Goal: Information Seeking & Learning: Learn about a topic

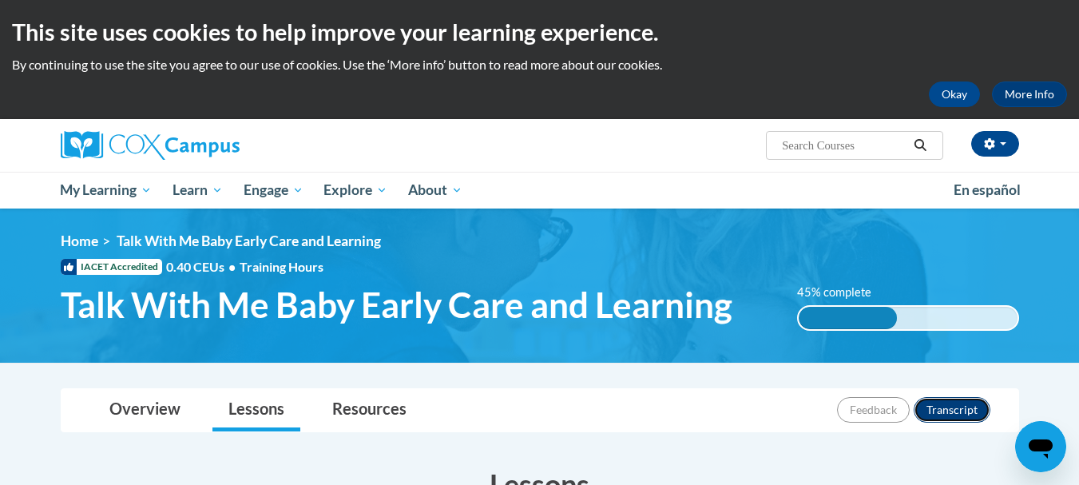
click at [940, 407] on button "Transcript" at bounding box center [952, 410] width 77 height 26
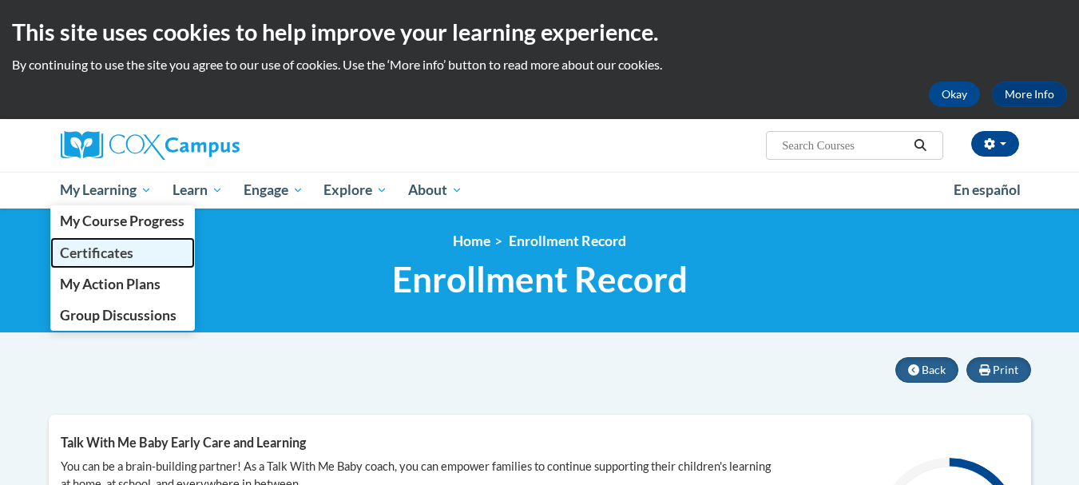
click at [104, 254] on span "Certificates" at bounding box center [96, 252] width 73 height 17
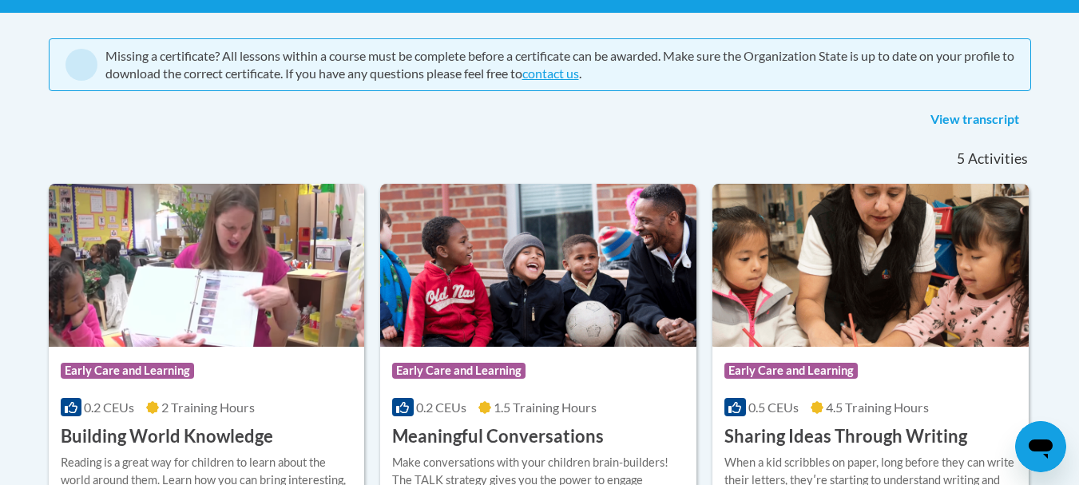
scroll to position [288, 0]
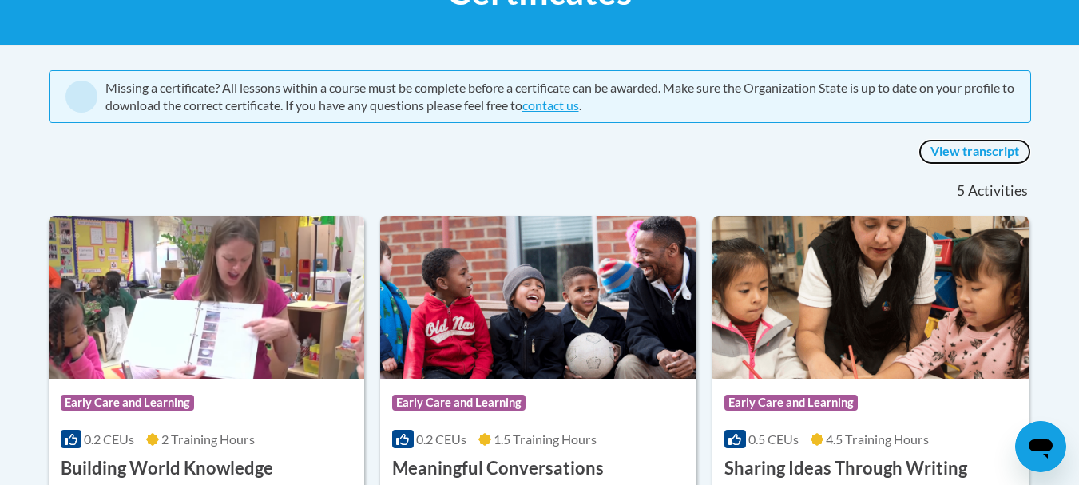
click at [983, 152] on link "View transcript" at bounding box center [975, 152] width 113 height 26
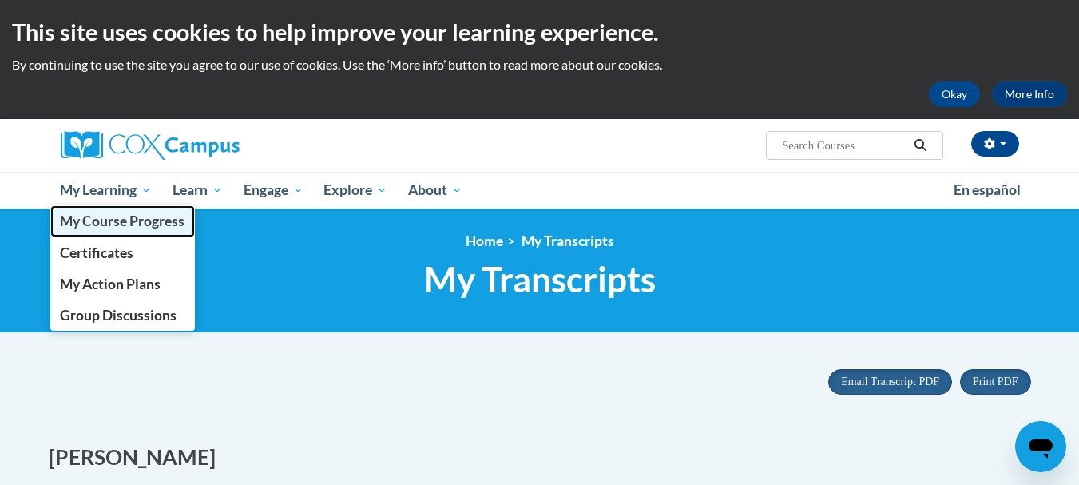
click at [127, 219] on span "My Course Progress" at bounding box center [122, 220] width 125 height 17
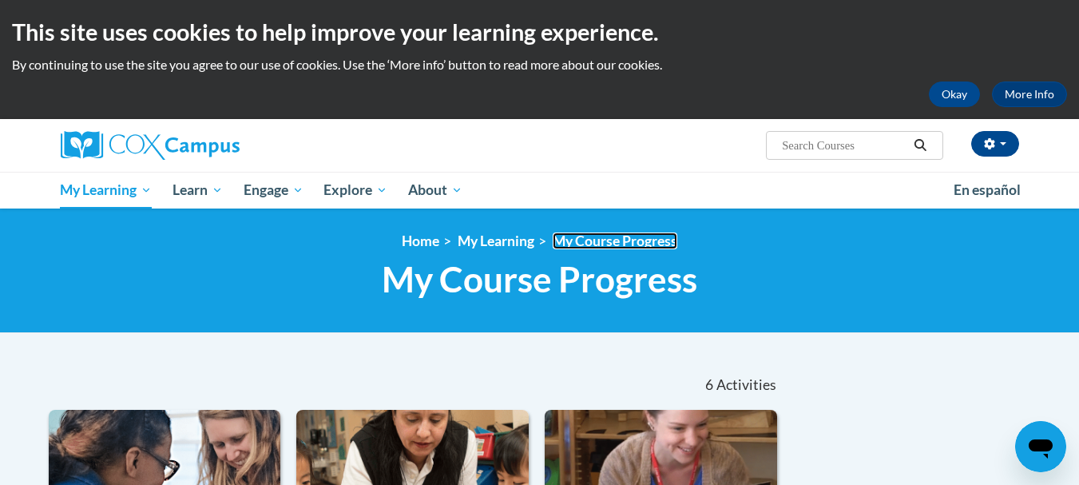
click at [602, 245] on link "My Course Progress" at bounding box center [615, 240] width 125 height 17
click at [429, 242] on link "Home" at bounding box center [421, 240] width 38 height 17
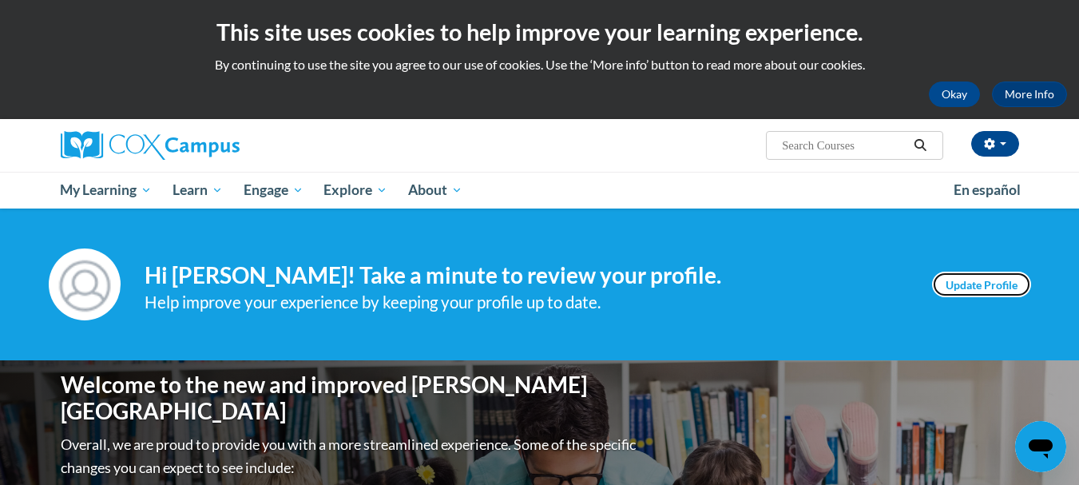
click at [999, 284] on link "Update Profile" at bounding box center [981, 285] width 99 height 26
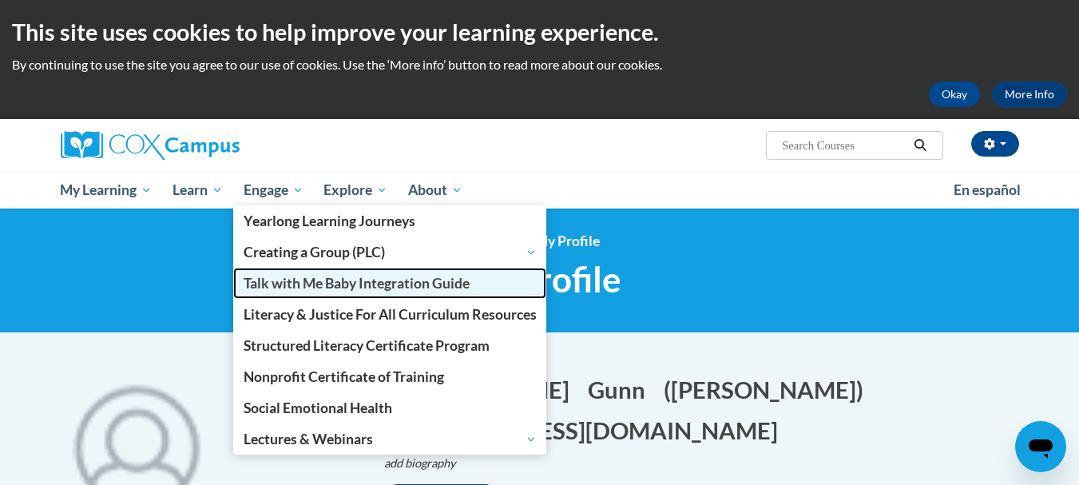
click at [292, 282] on span "Talk with Me Baby Integration Guide" at bounding box center [357, 283] width 226 height 17
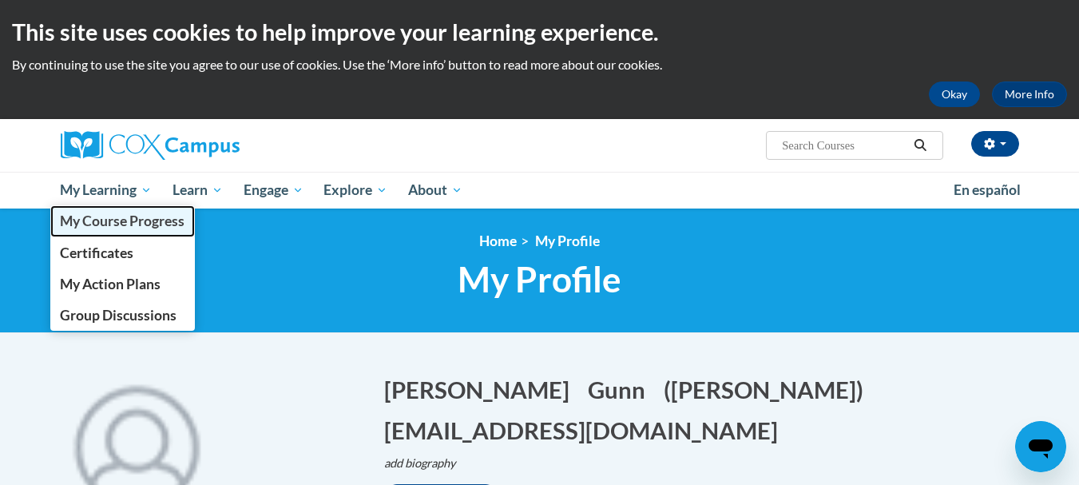
click at [137, 218] on span "My Course Progress" at bounding box center [122, 220] width 125 height 17
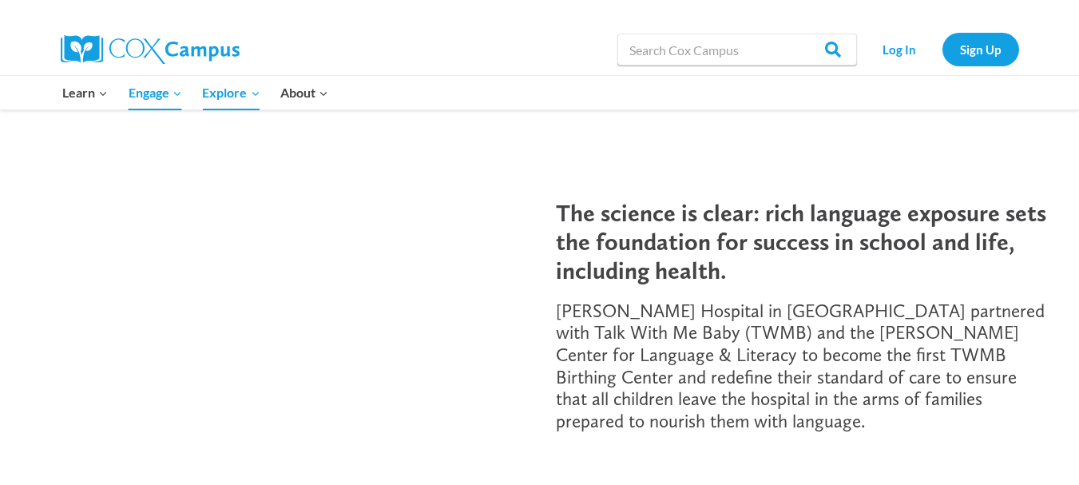
scroll to position [192, 0]
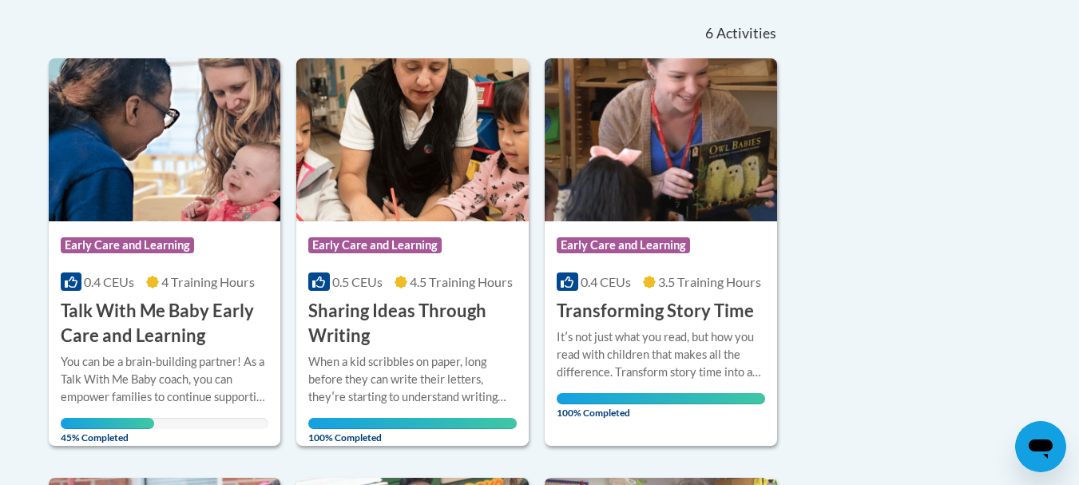
scroll to position [383, 0]
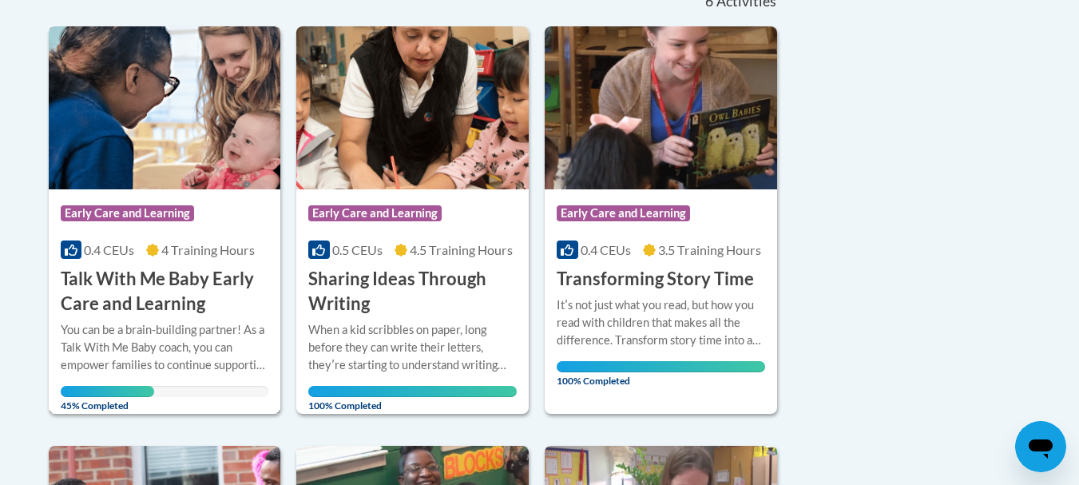
click at [240, 352] on div "You can be a brain-building partner! As a Talk With Me Baby coach, you can empo…" at bounding box center [165, 347] width 209 height 53
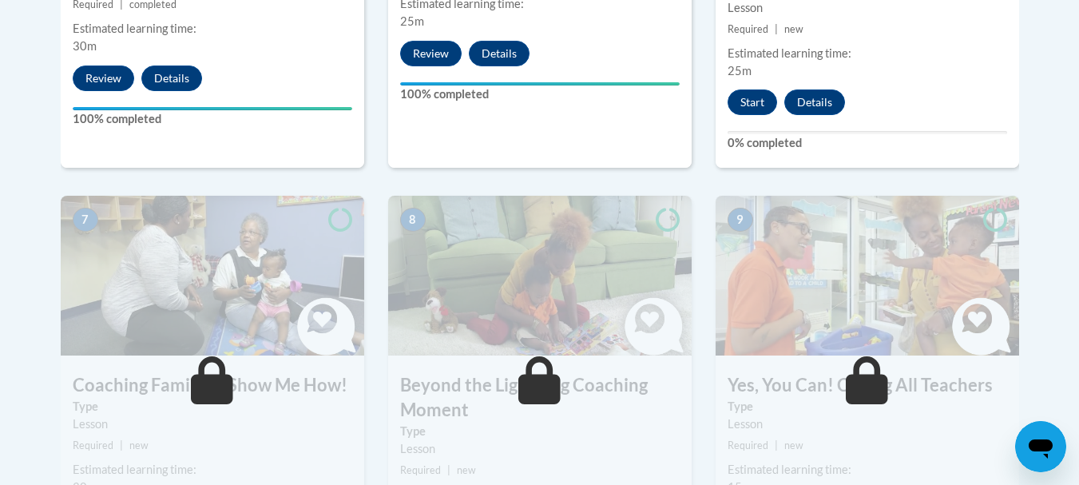
scroll to position [1232, 0]
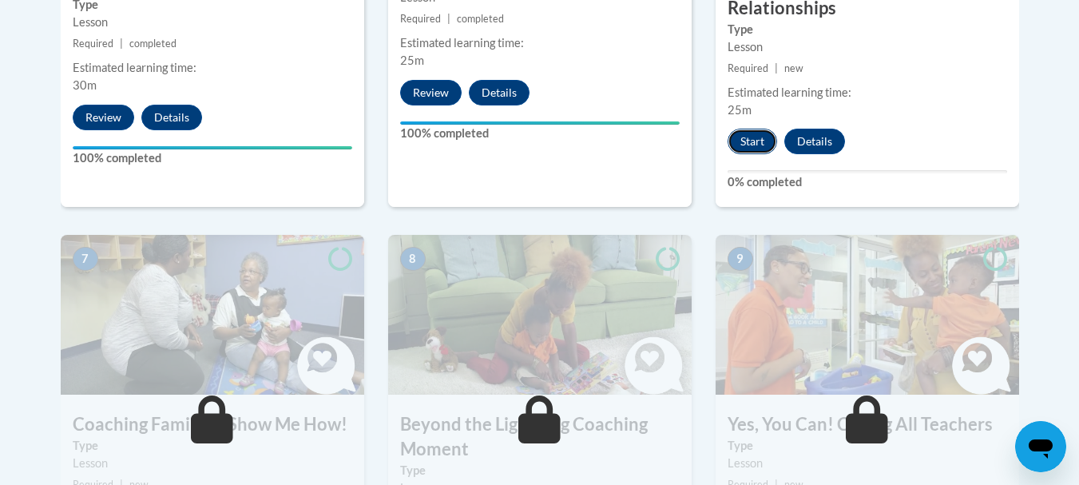
click at [756, 129] on button "Start" at bounding box center [753, 142] width 50 height 26
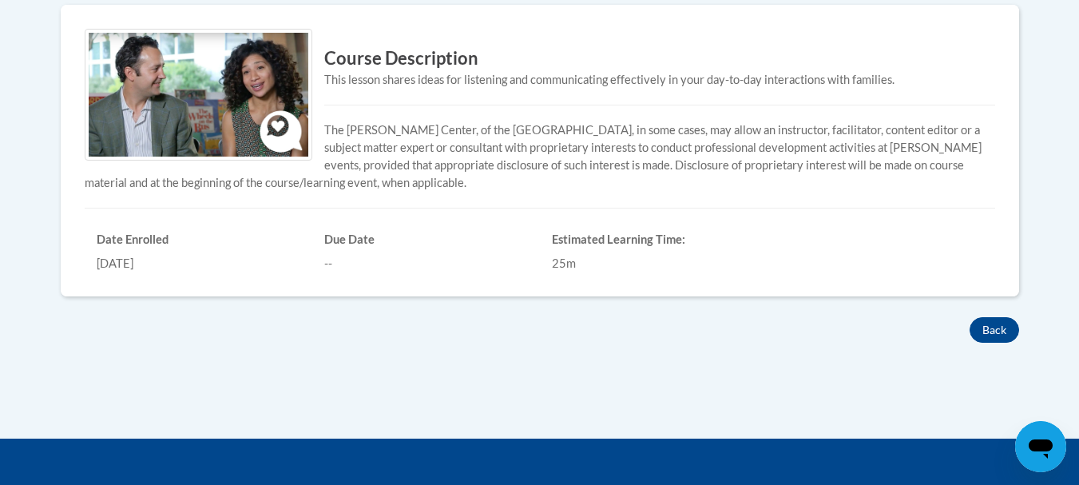
scroll to position [575, 0]
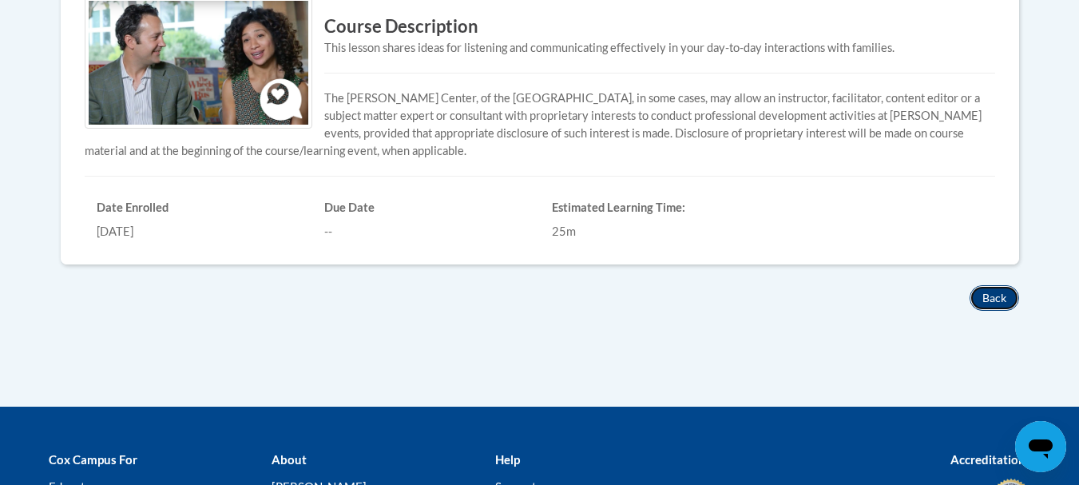
click at [987, 295] on button "Back" at bounding box center [995, 298] width 50 height 26
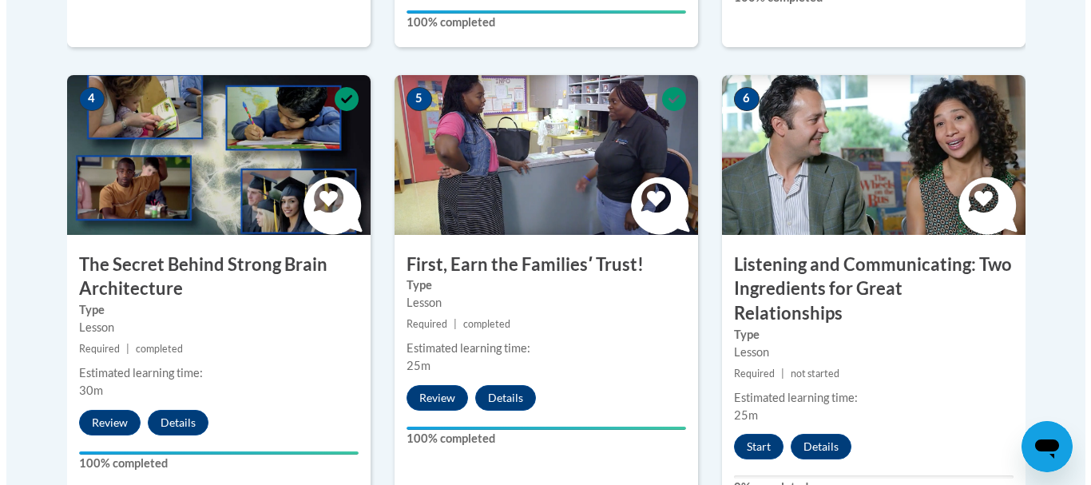
scroll to position [959, 0]
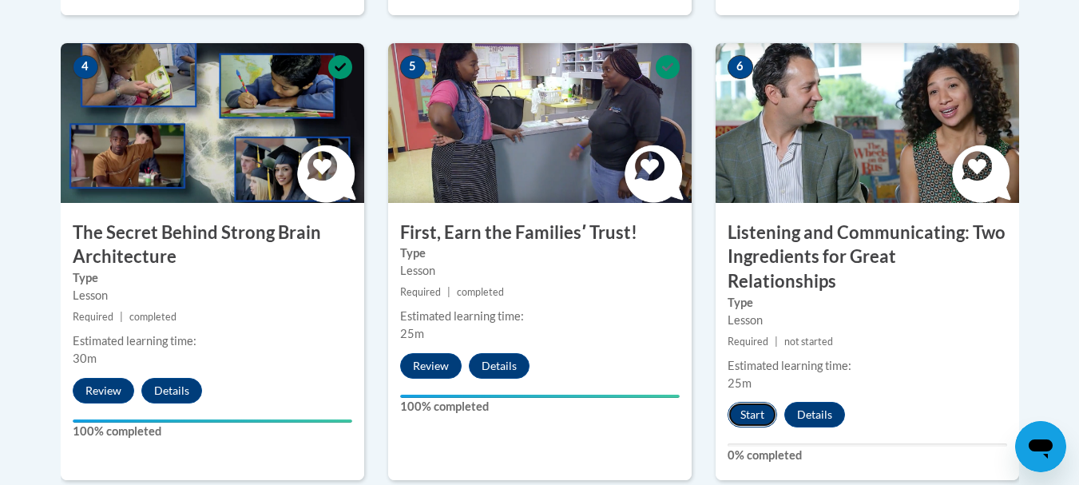
click at [749, 402] on button "Start" at bounding box center [753, 415] width 50 height 26
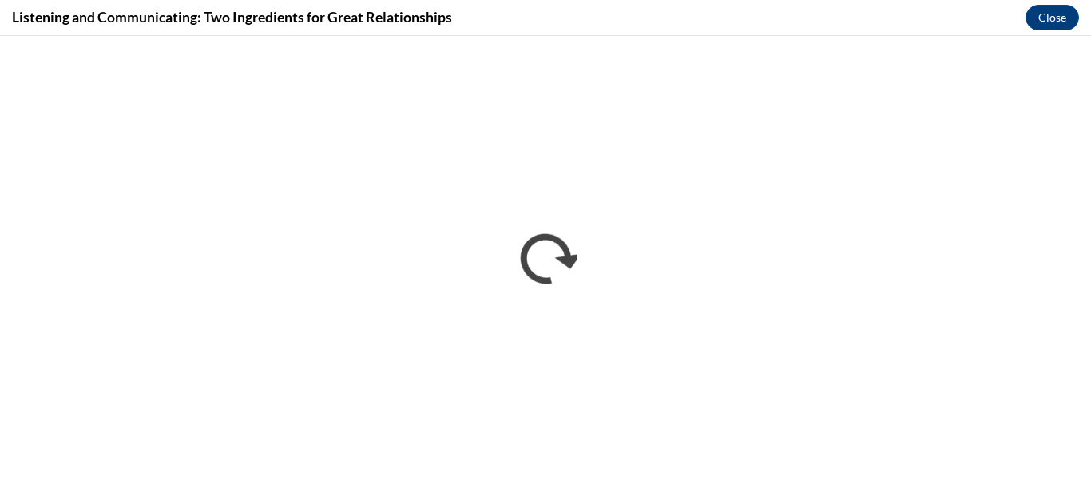
scroll to position [0, 0]
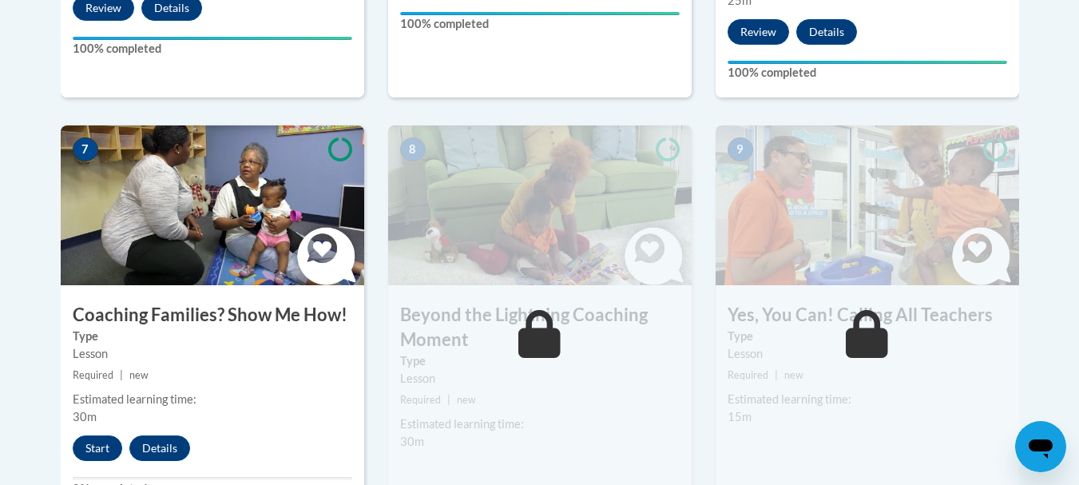
scroll to position [1310, 0]
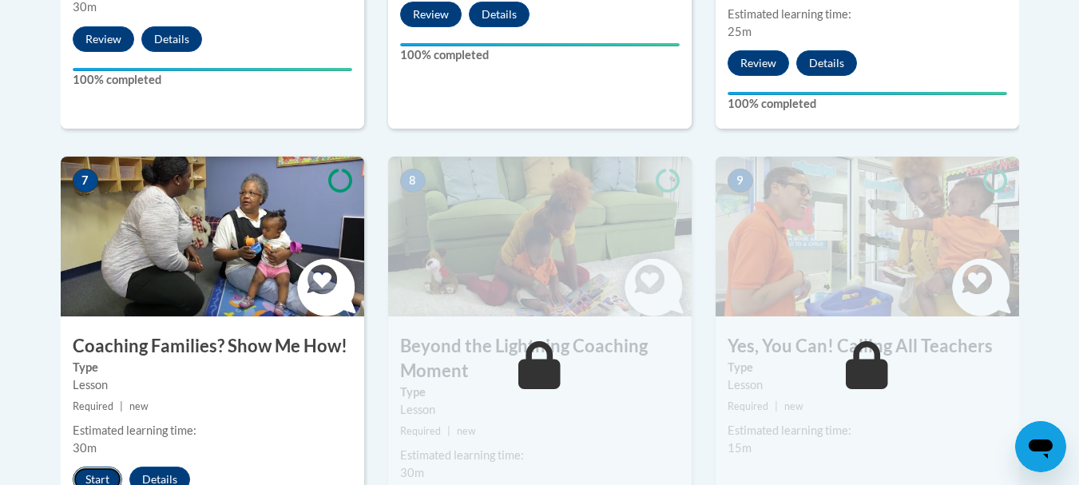
click at [97, 467] on button "Start" at bounding box center [98, 480] width 50 height 26
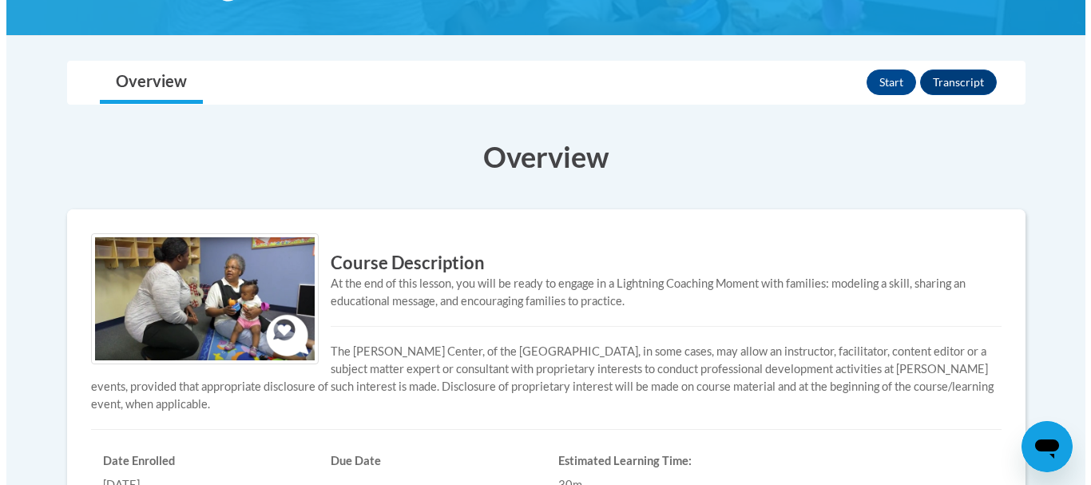
scroll to position [304, 0]
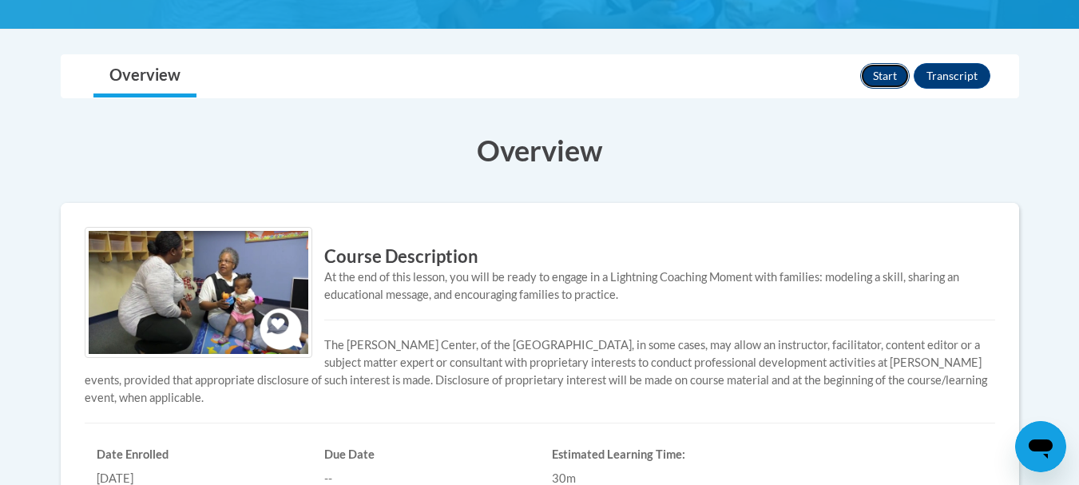
click at [873, 71] on button "Start" at bounding box center [885, 76] width 50 height 26
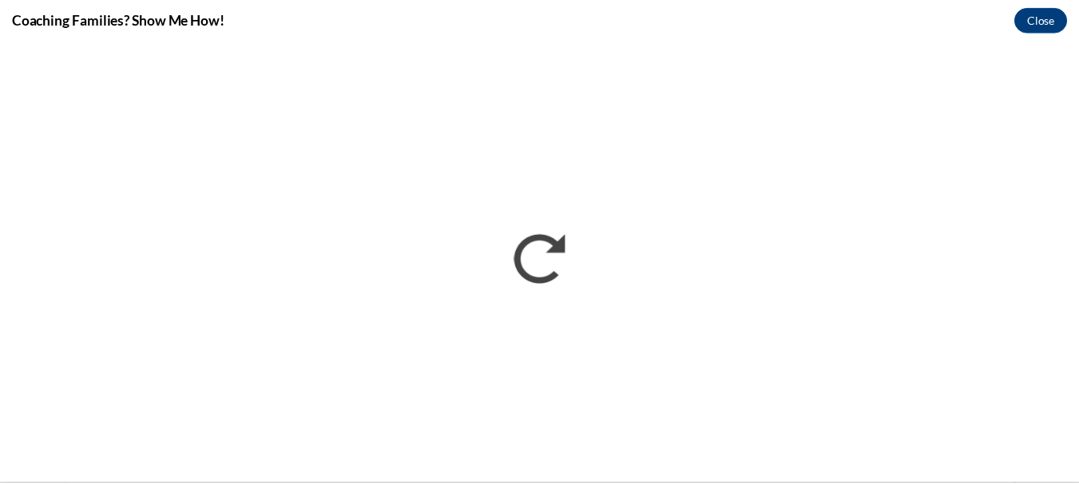
scroll to position [0, 0]
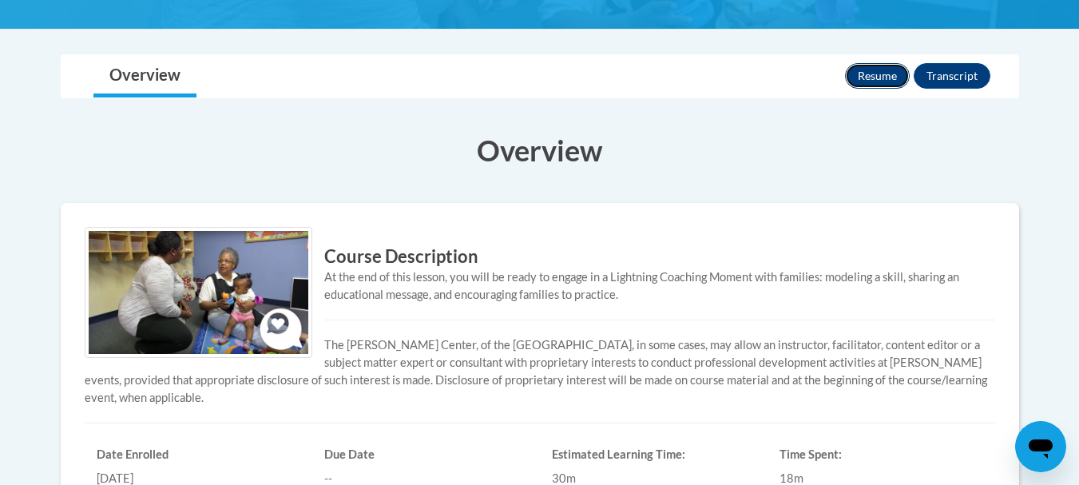
click at [883, 68] on button "Resume" at bounding box center [877, 76] width 65 height 26
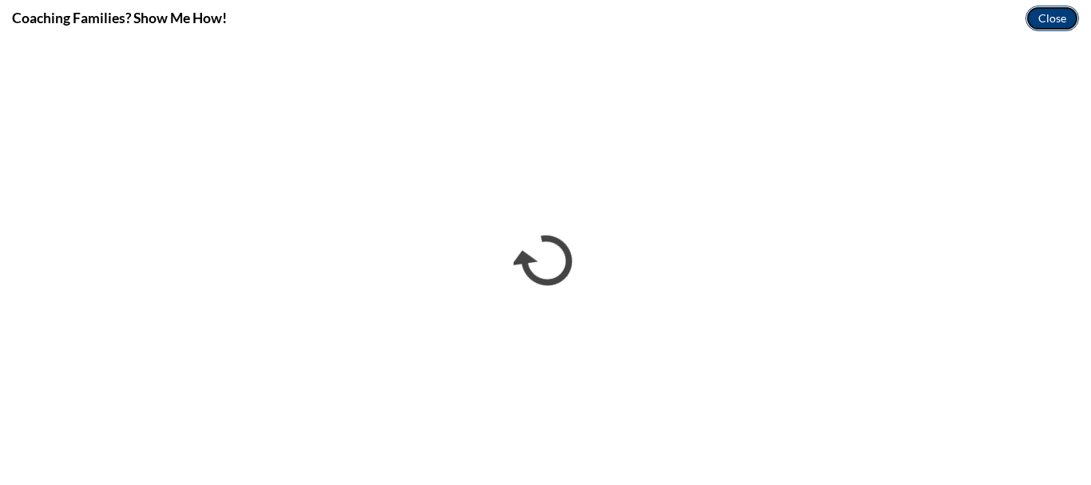
click at [1042, 16] on button "Close" at bounding box center [1053, 19] width 54 height 26
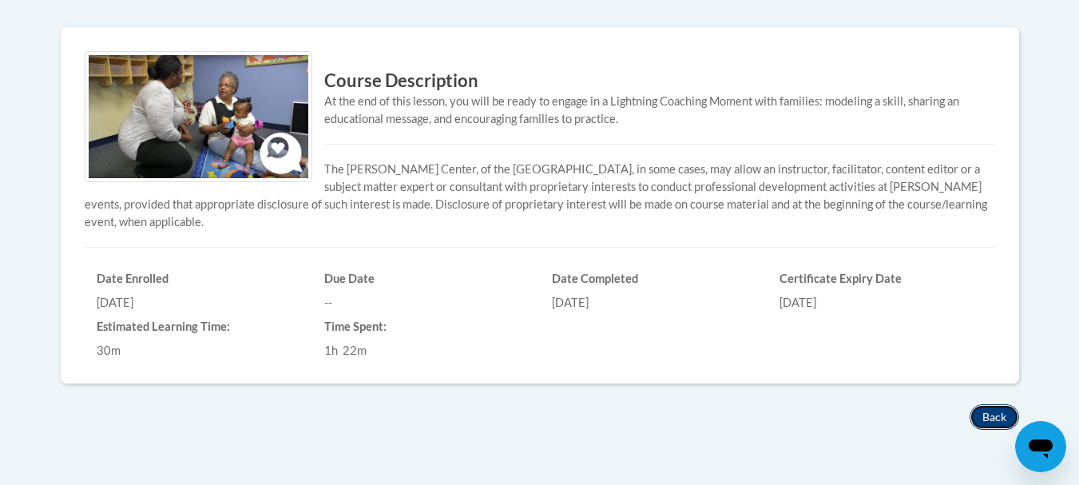
click at [993, 407] on button "Back" at bounding box center [995, 417] width 50 height 26
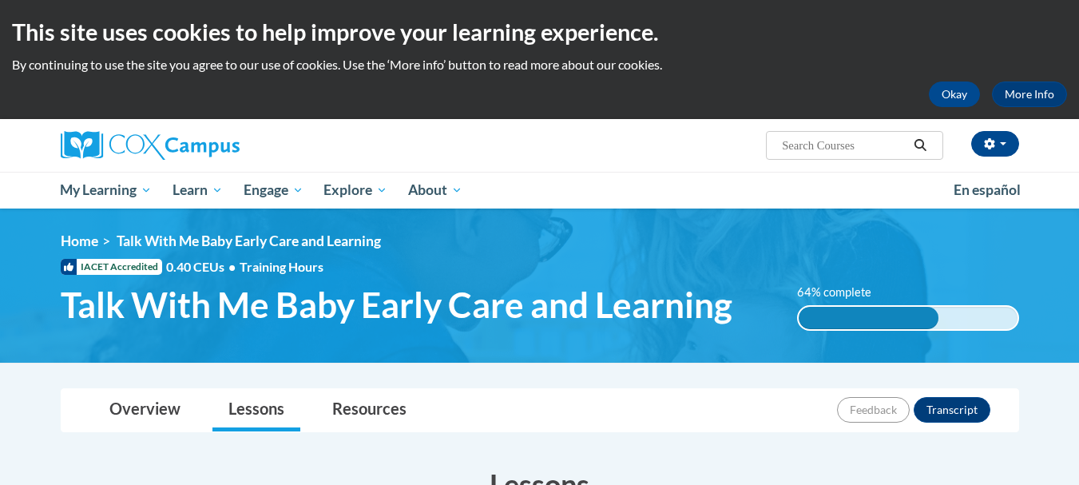
click at [1078, 473] on html "This site uses cookies to help improve your learning experience. By continuing …" at bounding box center [539, 242] width 1079 height 485
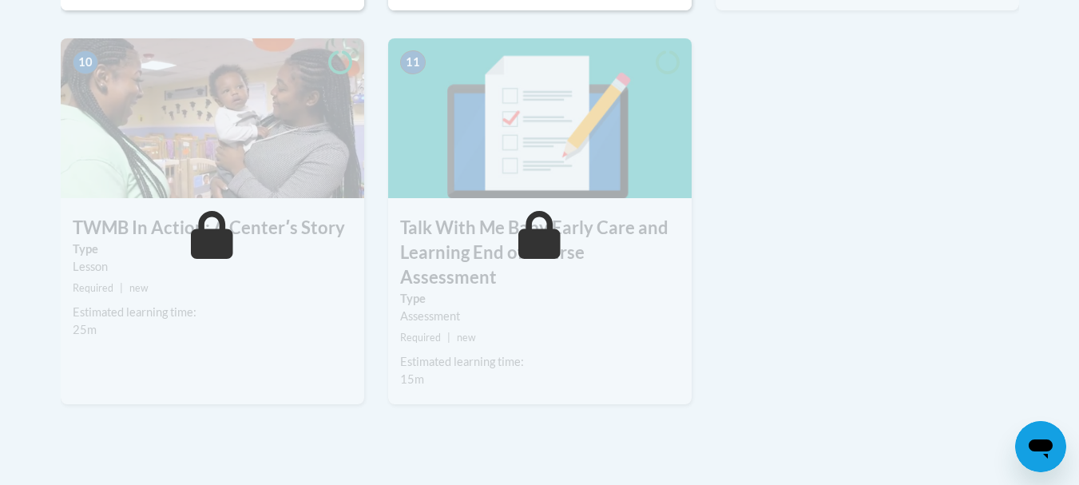
scroll to position [1885, 0]
